Goal: Task Accomplishment & Management: Complete application form

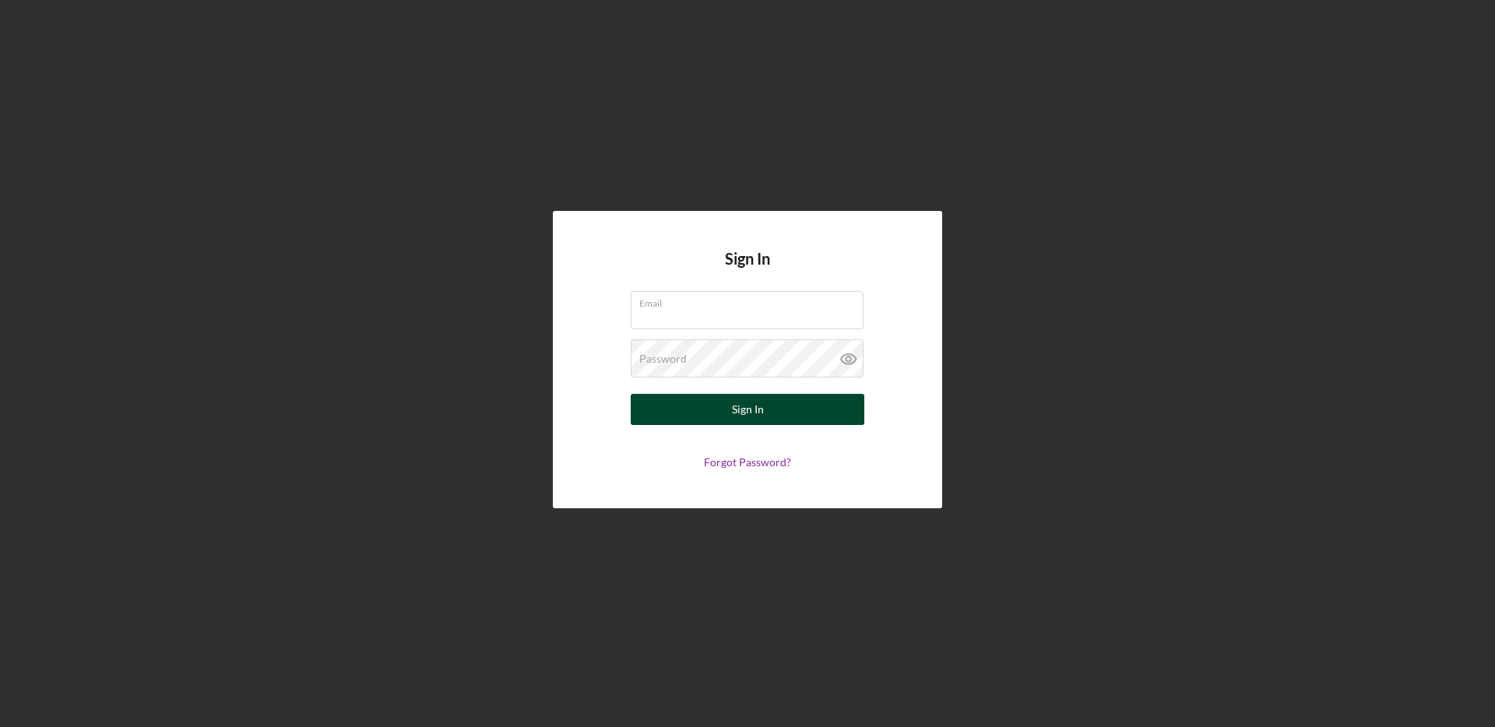
type input "[EMAIL_ADDRESS][DOMAIN_NAME]"
click at [741, 410] on div "Sign In" at bounding box center [748, 409] width 32 height 31
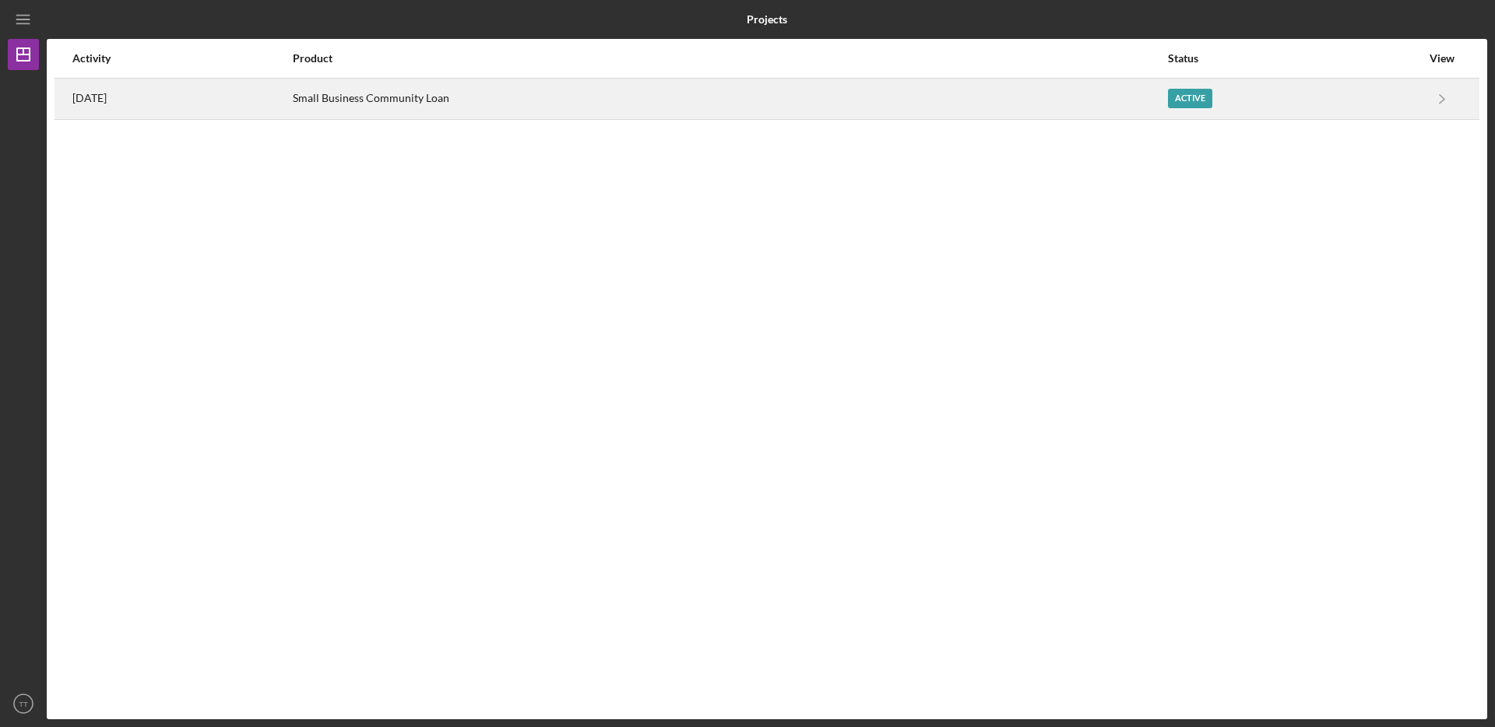
click at [447, 98] on div "Small Business Community Loan" at bounding box center [730, 98] width 875 height 39
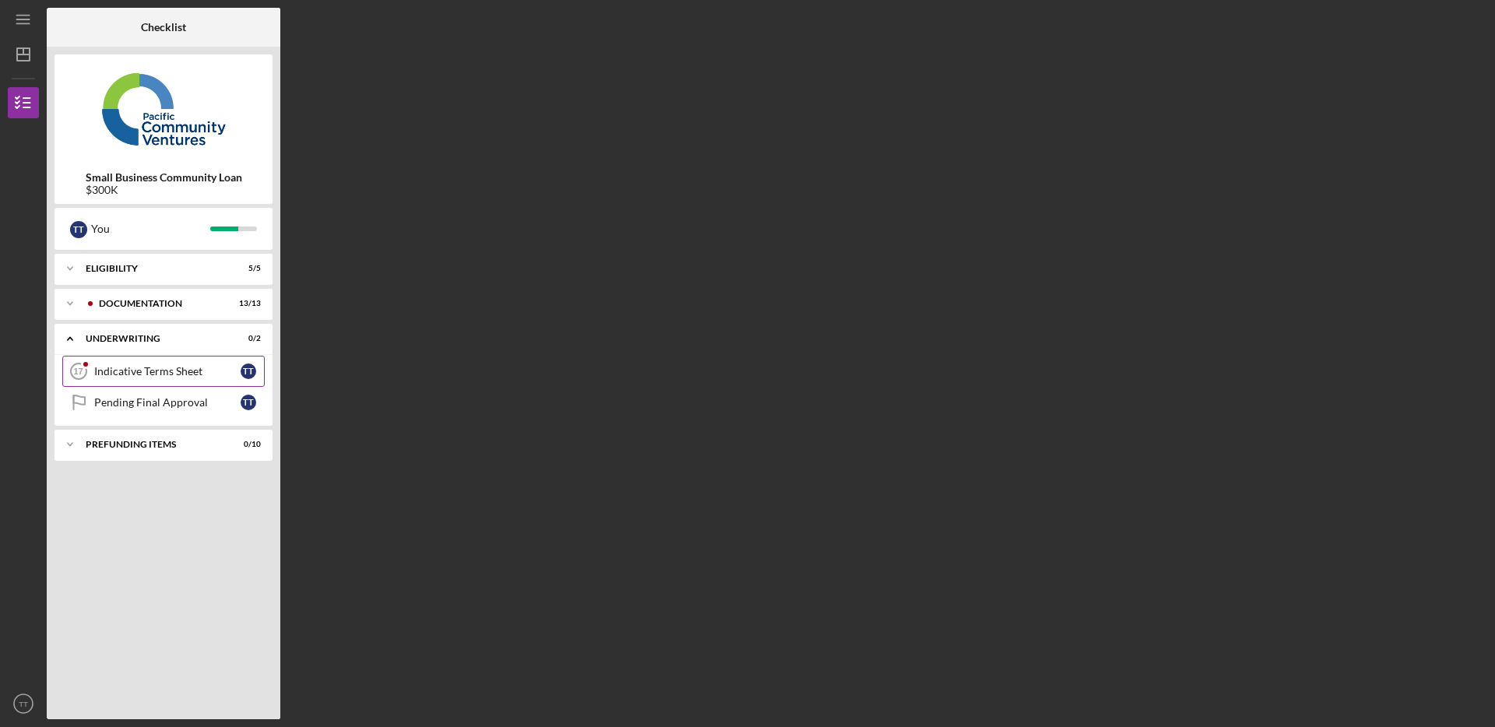
click at [145, 368] on div "Indicative Terms Sheet" at bounding box center [167, 371] width 146 height 12
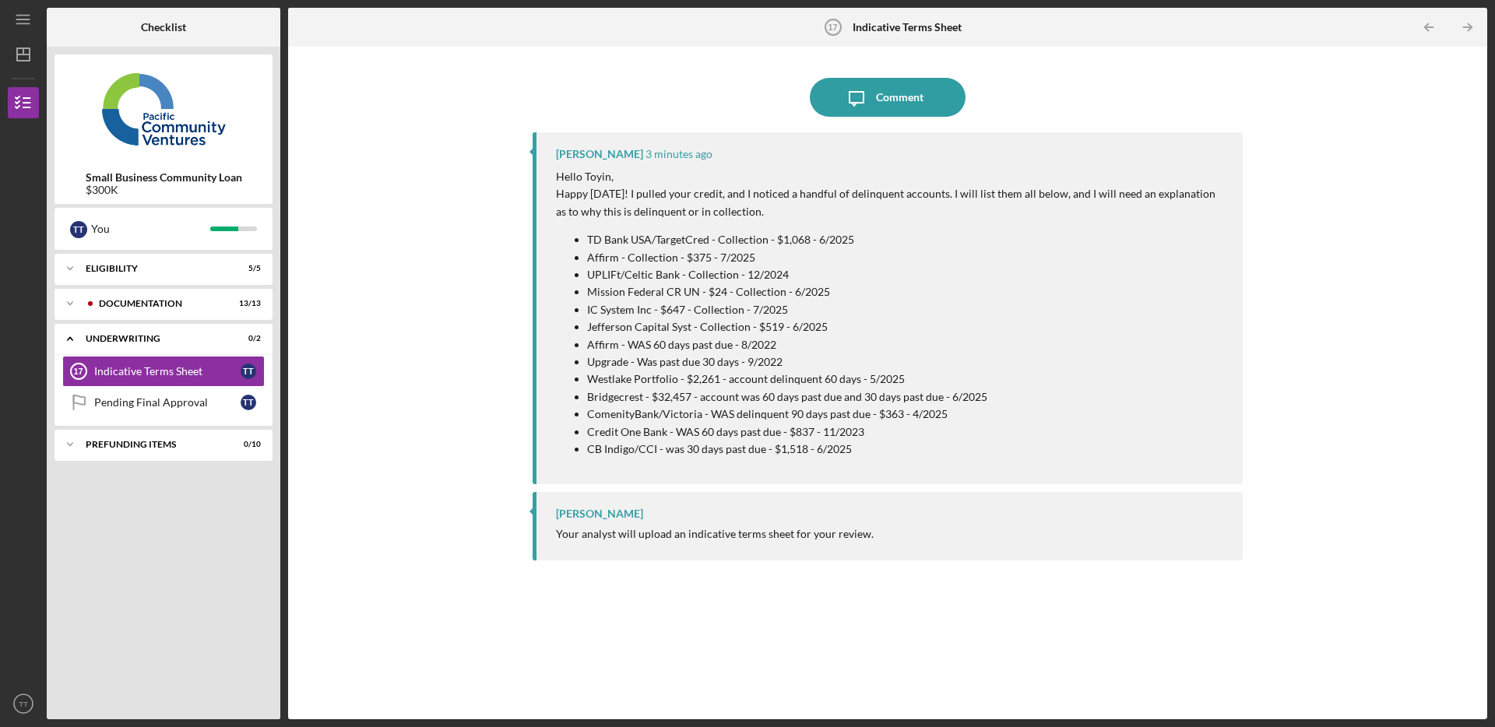
click at [706, 315] on p "IC System Inc - $647 - Collection - 7/2025" at bounding box center [907, 309] width 640 height 17
click at [478, 295] on div "Icon/Message Comment [PERSON_NAME] 3 minutes ago Hello Toyin, Happy [DATE]! I p…" at bounding box center [888, 383] width 1184 height 657
click at [414, 360] on div "Icon/Message Comment [PERSON_NAME] 4 minutes ago Hello Toyin, Happy [DATE]! I p…" at bounding box center [888, 383] width 1184 height 657
click at [488, 202] on div "Icon/Message Comment [PERSON_NAME] 4 minutes ago Hello Toyin, Happy [DATE]! I p…" at bounding box center [888, 383] width 1184 height 657
